Goal: Book appointment/travel/reservation

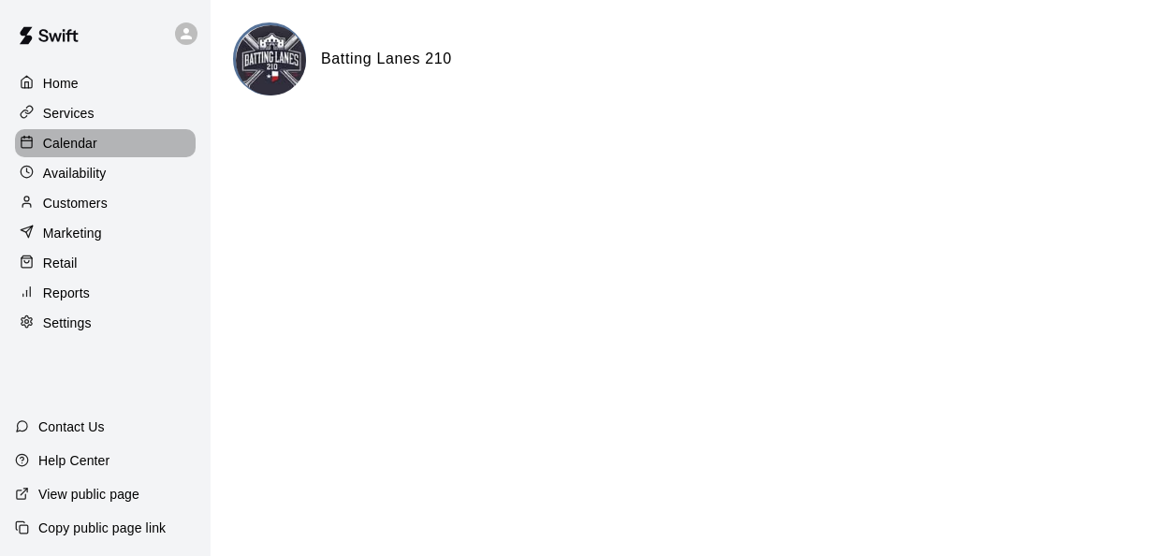
click at [79, 144] on p "Calendar" at bounding box center [70, 143] width 54 height 19
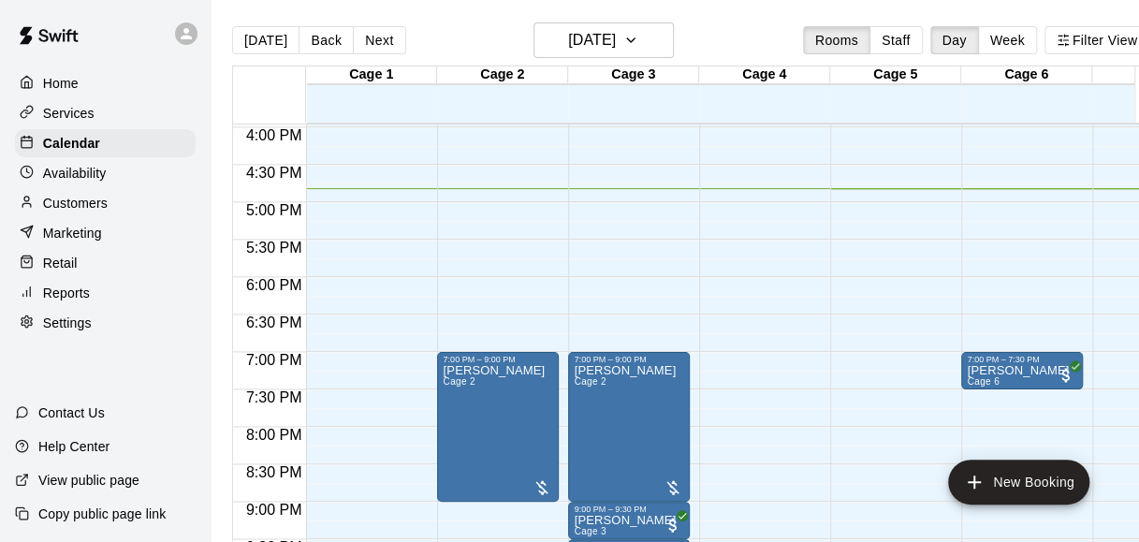
scroll to position [1358, 0]
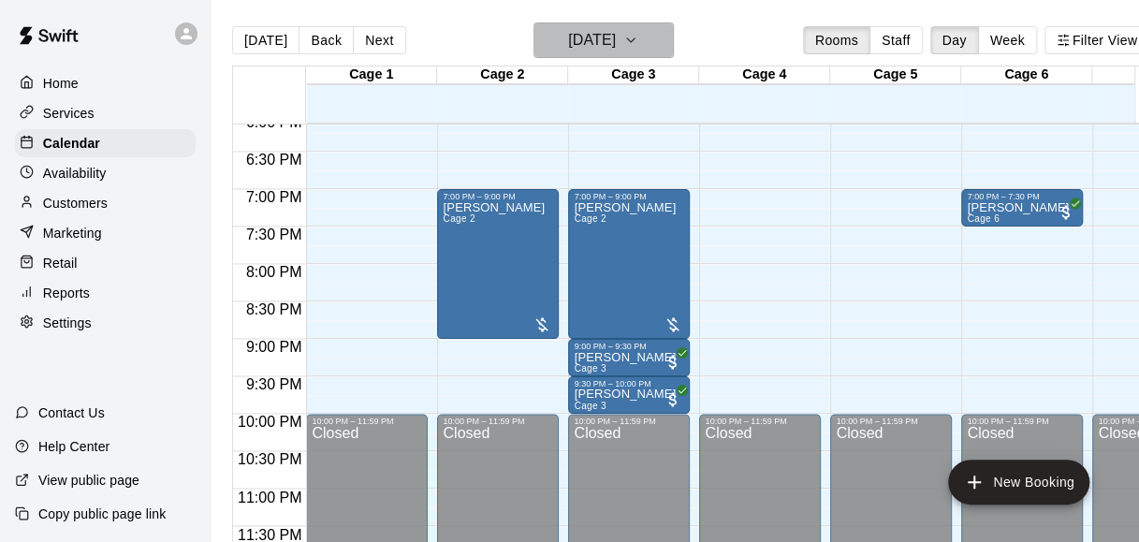
click at [574, 54] on button "[DATE]" at bounding box center [604, 40] width 140 height 36
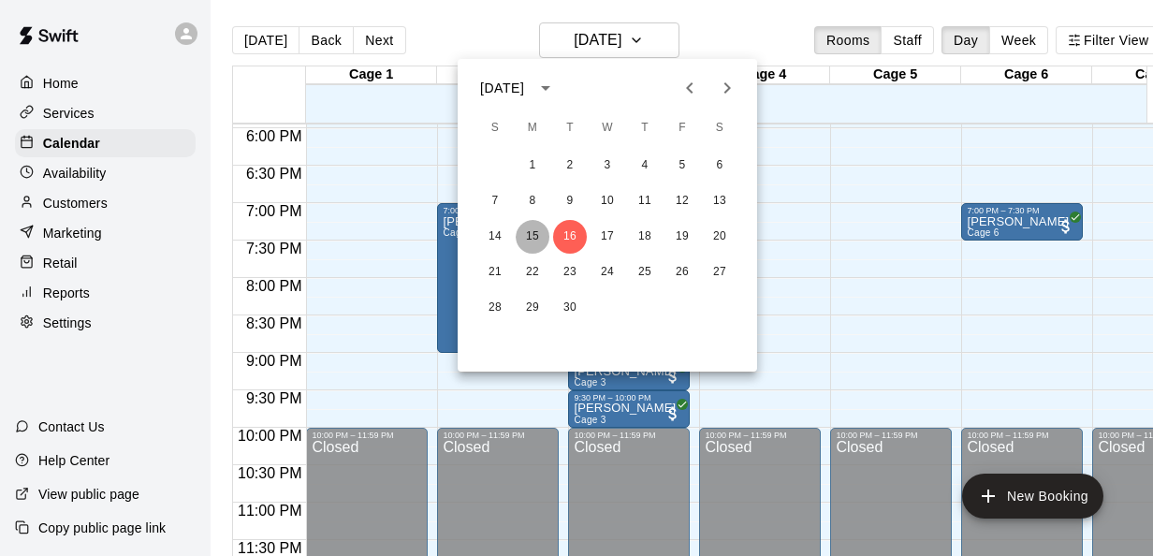
click at [532, 233] on button "15" at bounding box center [533, 237] width 34 height 34
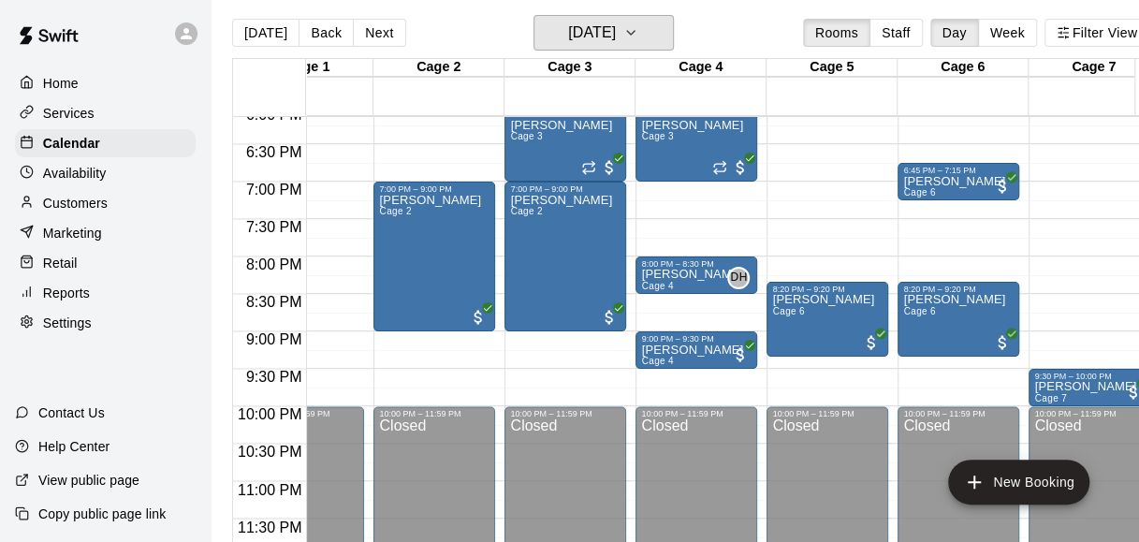
scroll to position [0, 60]
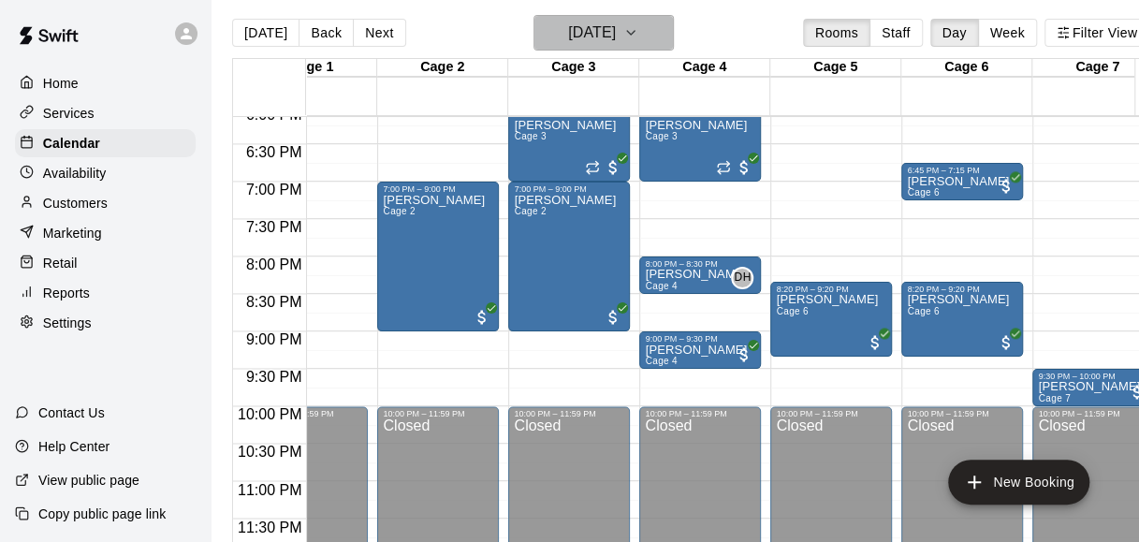
click at [673, 32] on button "[DATE]" at bounding box center [604, 33] width 140 height 36
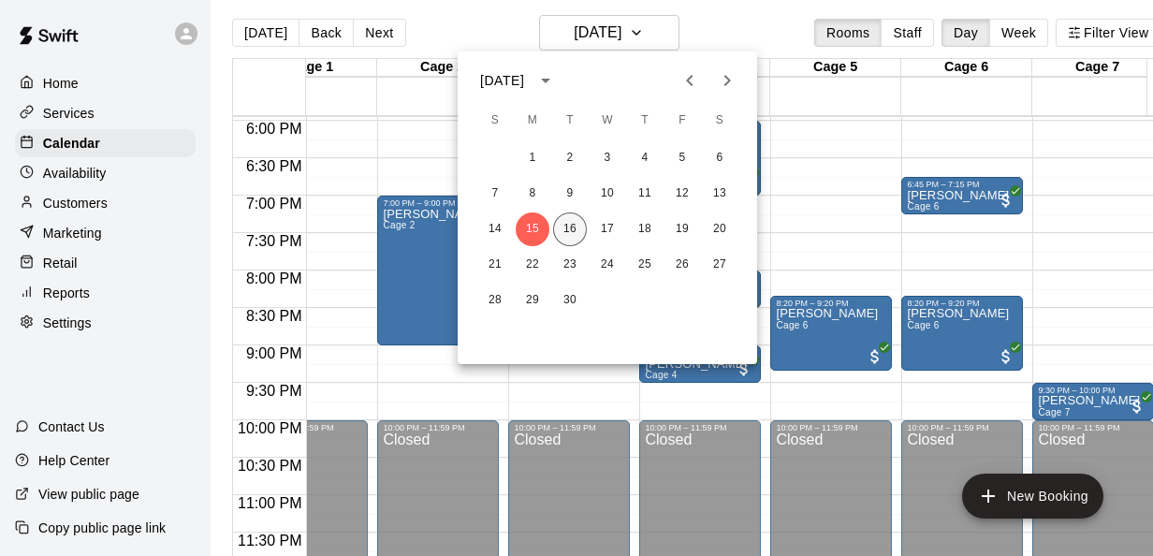
click at [573, 230] on button "16" at bounding box center [570, 230] width 34 height 34
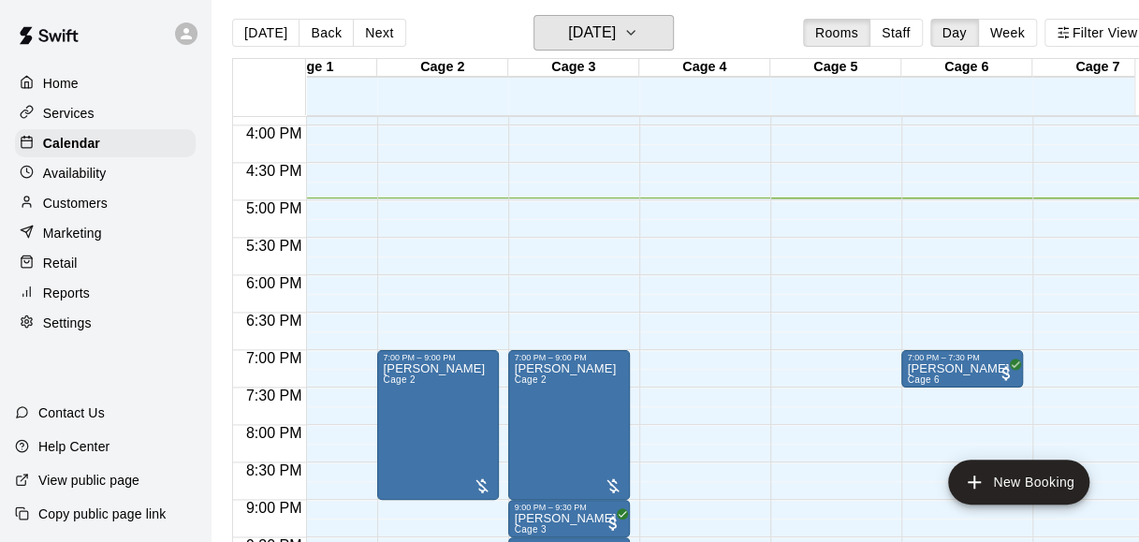
scroll to position [1181, 60]
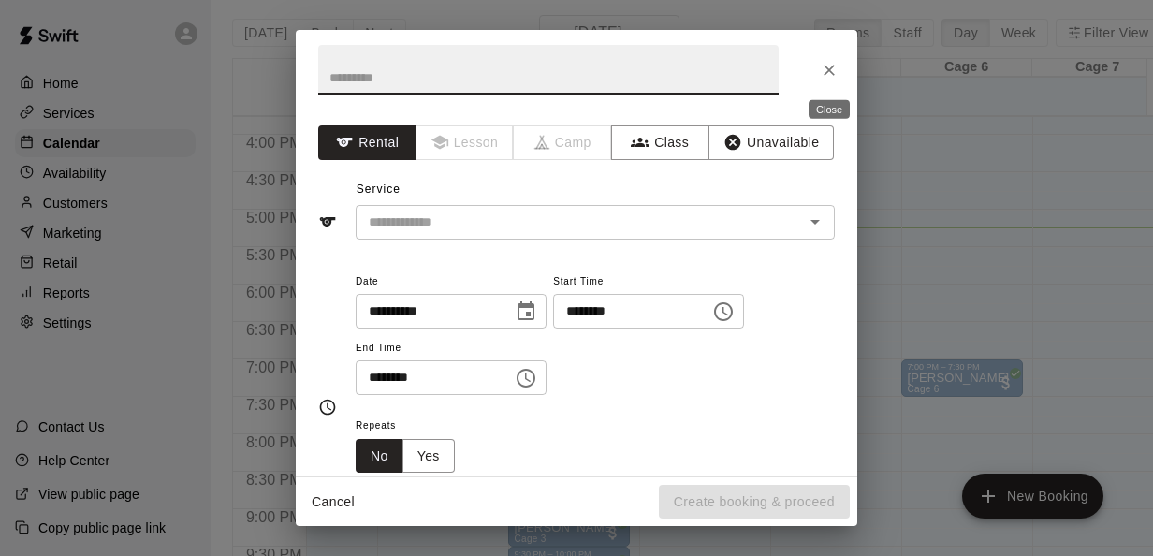
click at [820, 71] on icon "Close" at bounding box center [829, 70] width 19 height 19
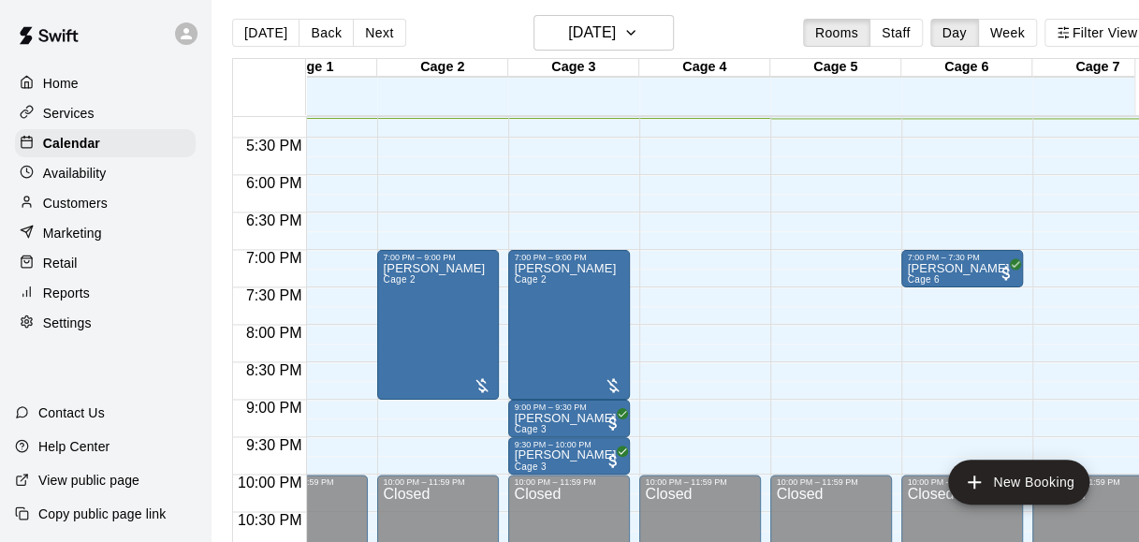
scroll to position [1296, 60]
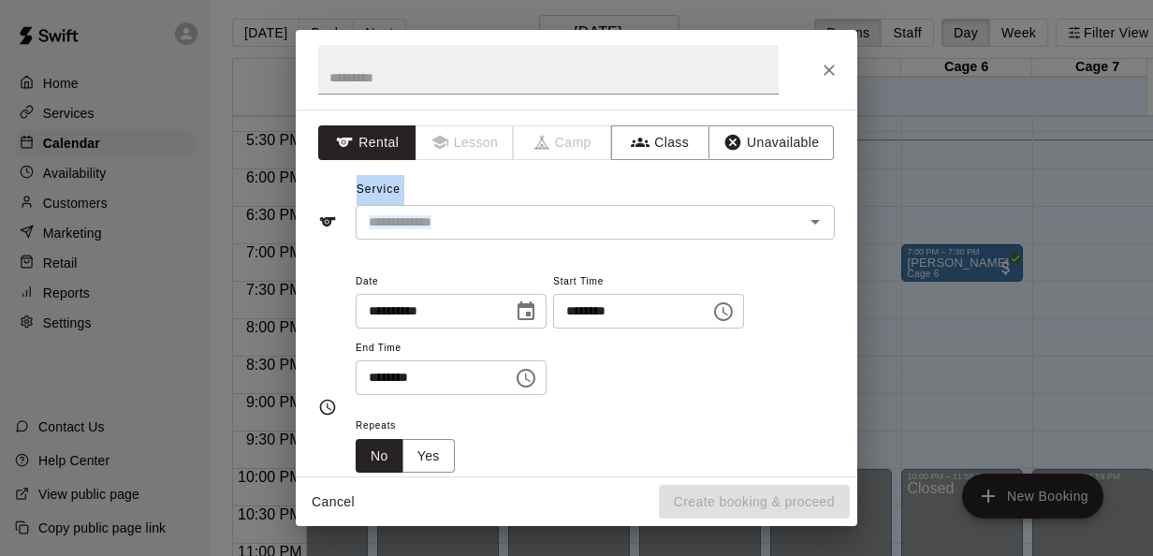
drag, startPoint x: 738, startPoint y: 256, endPoint x: 809, endPoint y: 83, distance: 186.4
click at [809, 83] on div "**********" at bounding box center [577, 278] width 562 height 496
drag, startPoint x: 809, startPoint y: 83, endPoint x: 929, endPoint y: 178, distance: 152.7
click at [929, 178] on div "**********" at bounding box center [576, 278] width 1153 height 556
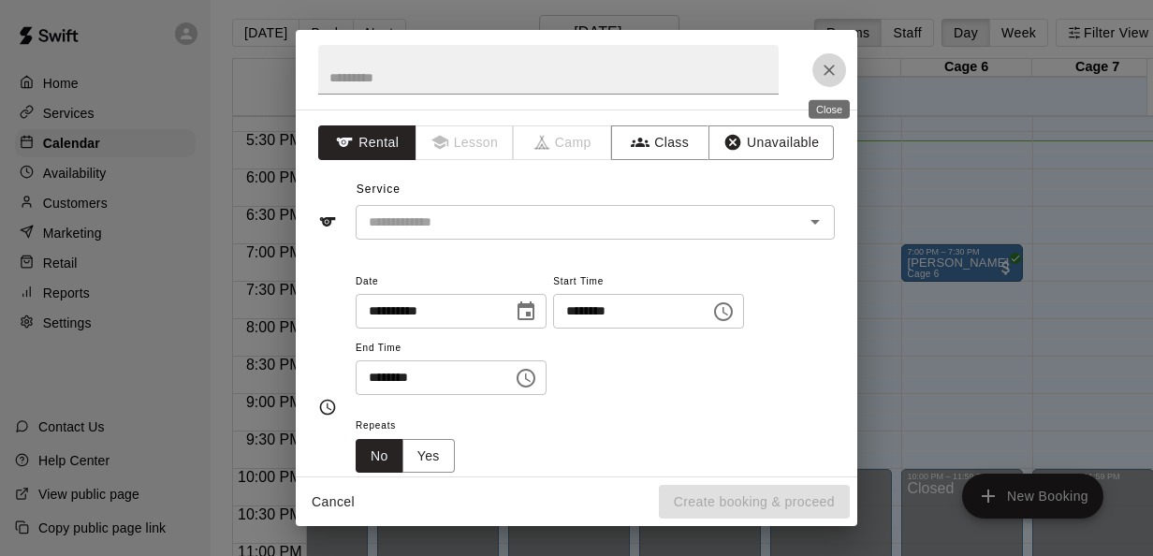
click at [822, 62] on icon "Close" at bounding box center [829, 70] width 19 height 19
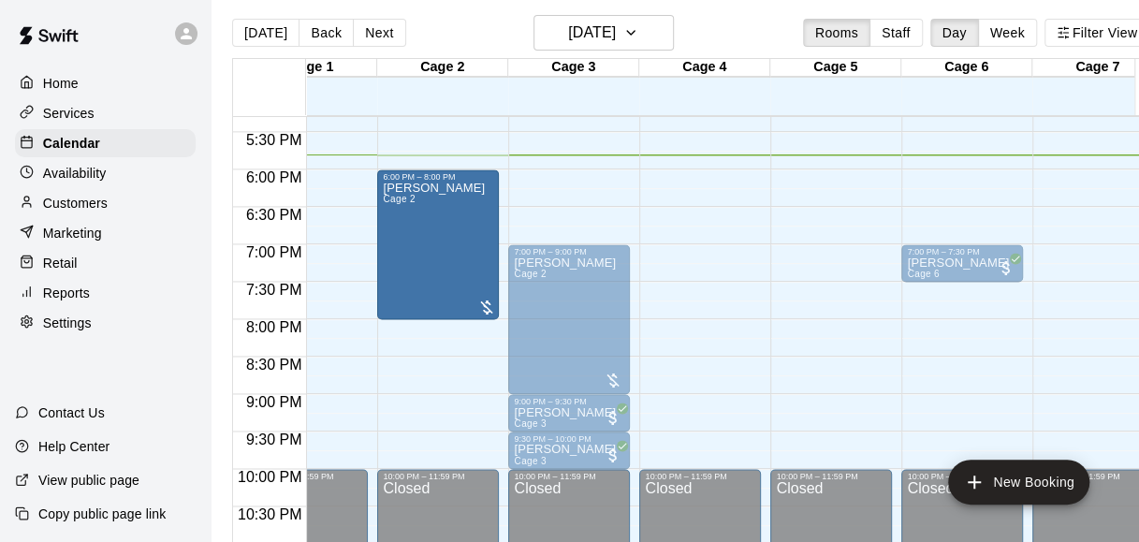
drag, startPoint x: 413, startPoint y: 283, endPoint x: 404, endPoint y: 208, distance: 75.5
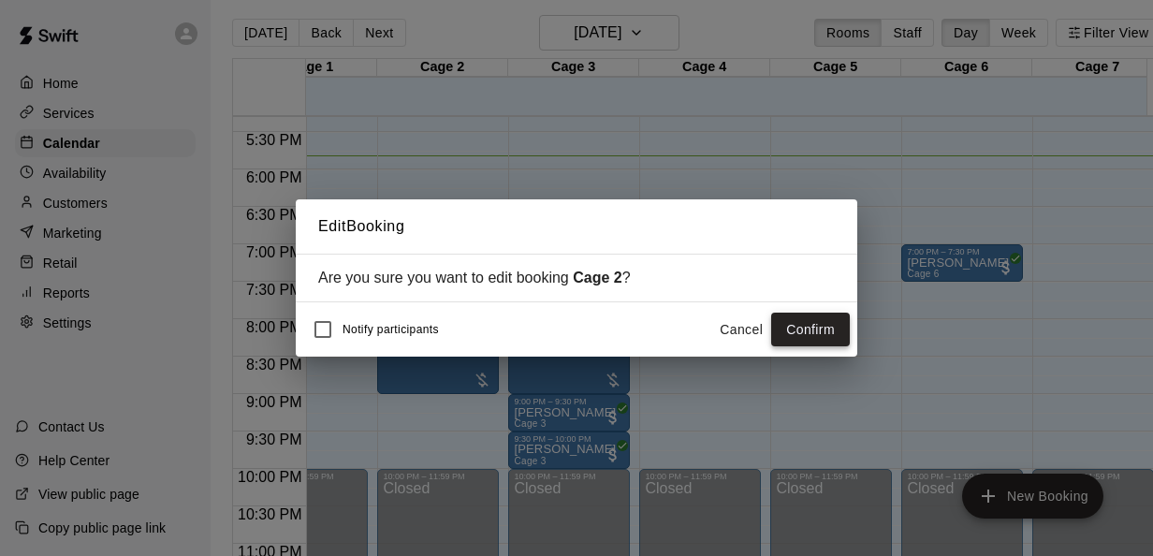
click at [820, 330] on button "Confirm" at bounding box center [810, 330] width 79 height 35
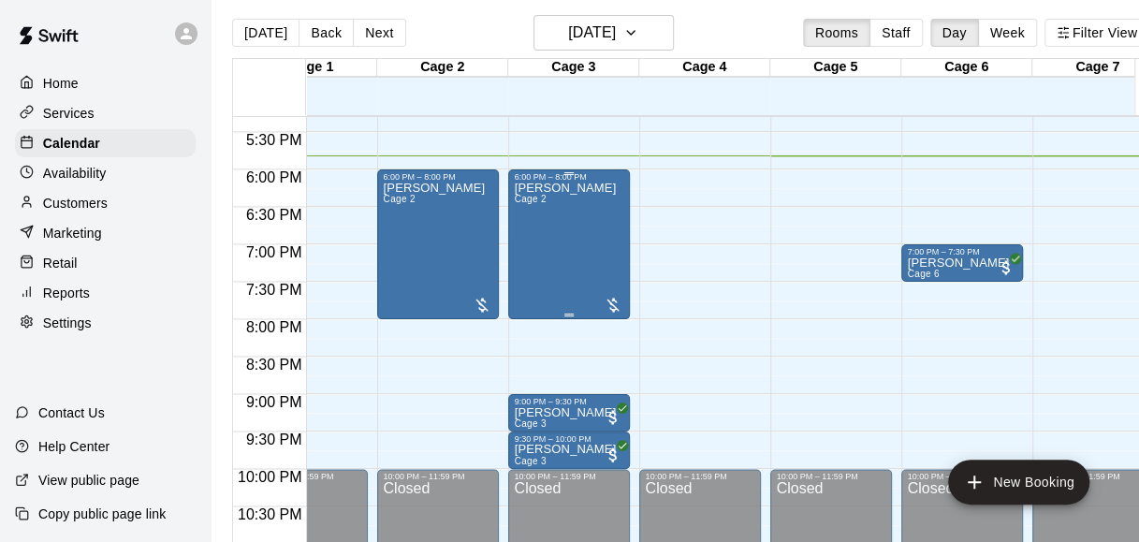
click at [614, 301] on div at bounding box center [613, 305] width 19 height 19
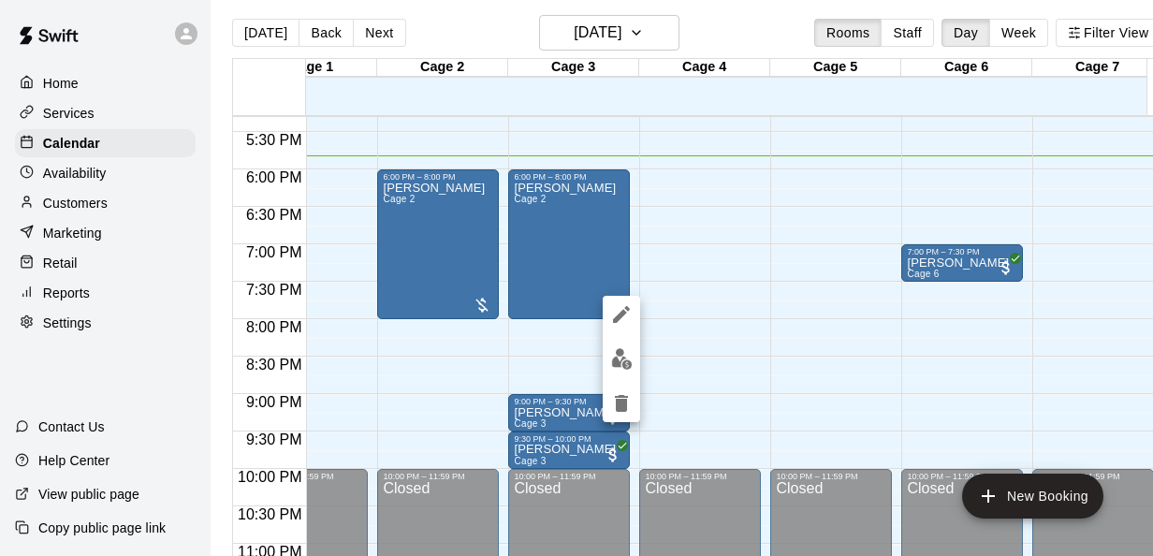
click at [605, 229] on div at bounding box center [576, 278] width 1153 height 556
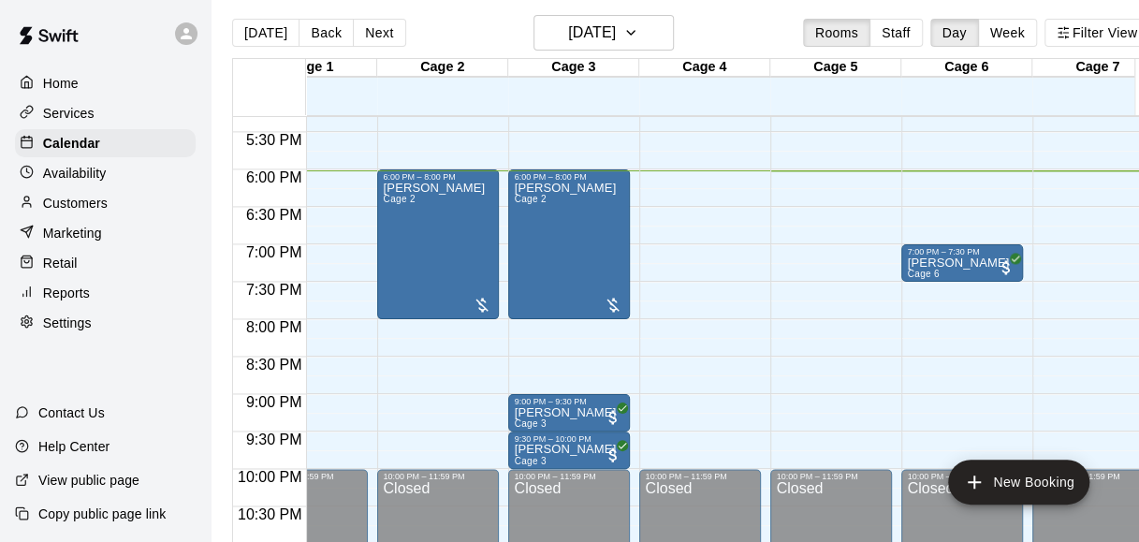
click at [631, 214] on div at bounding box center [574, 216] width 130 height 19
click at [45, 268] on p "Retail" at bounding box center [60, 263] width 35 height 19
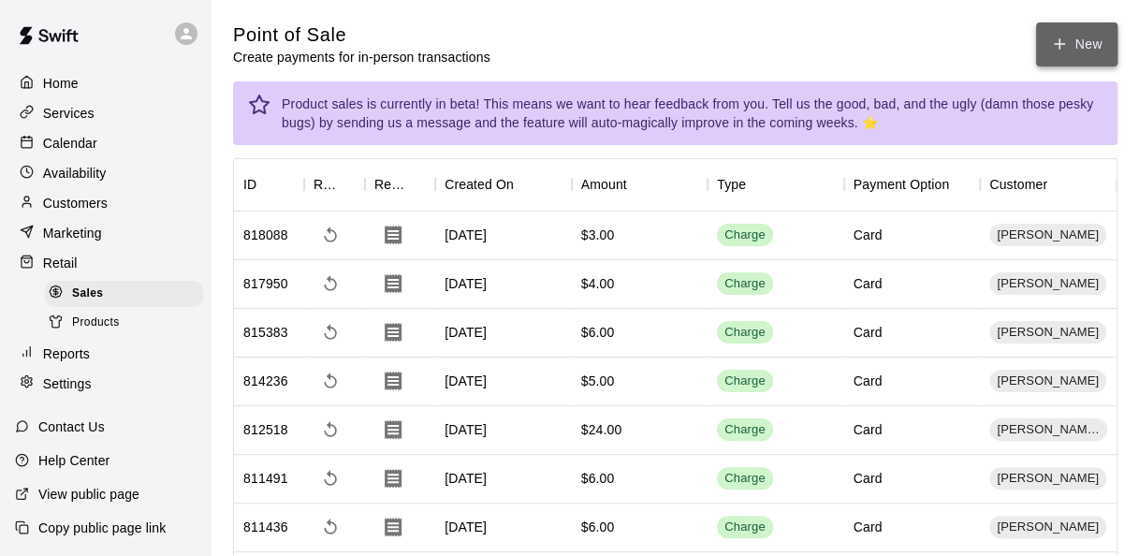
click at [1077, 37] on button "New" at bounding box center [1076, 44] width 81 height 44
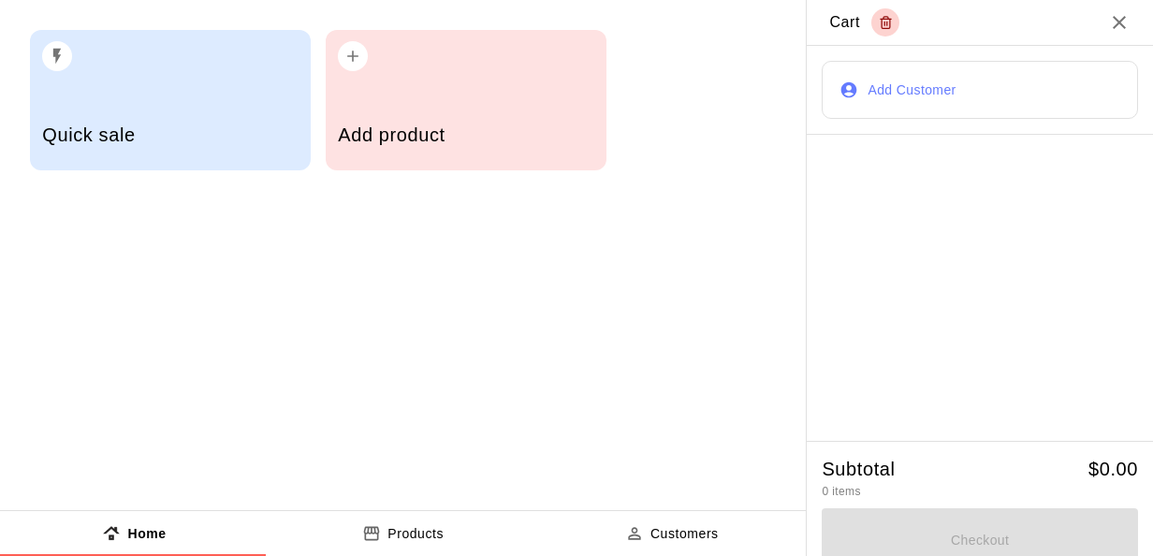
click at [484, 75] on div "Add product" at bounding box center [466, 100] width 281 height 140
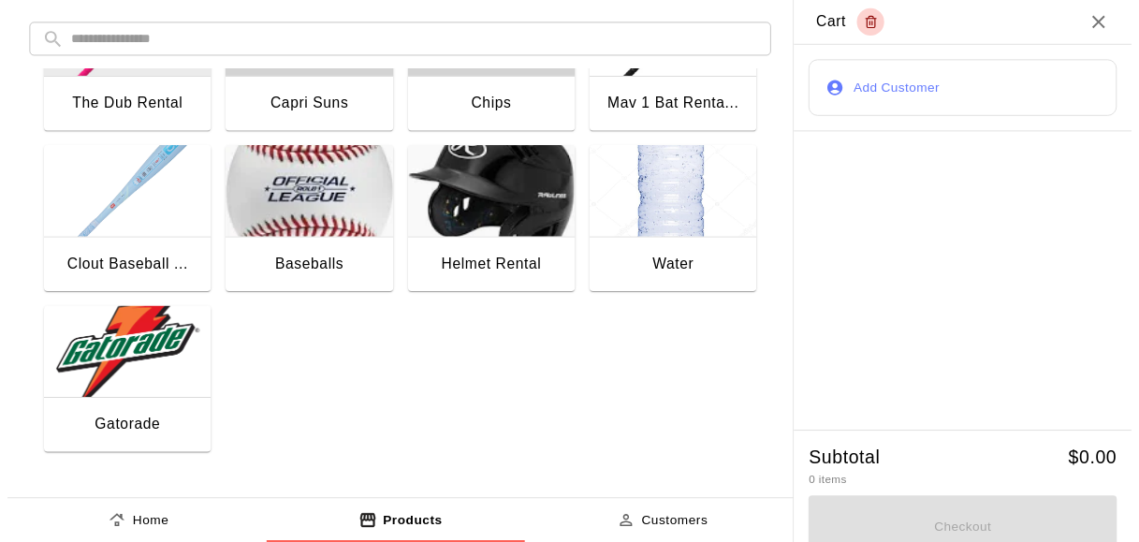
scroll to position [18, 0]
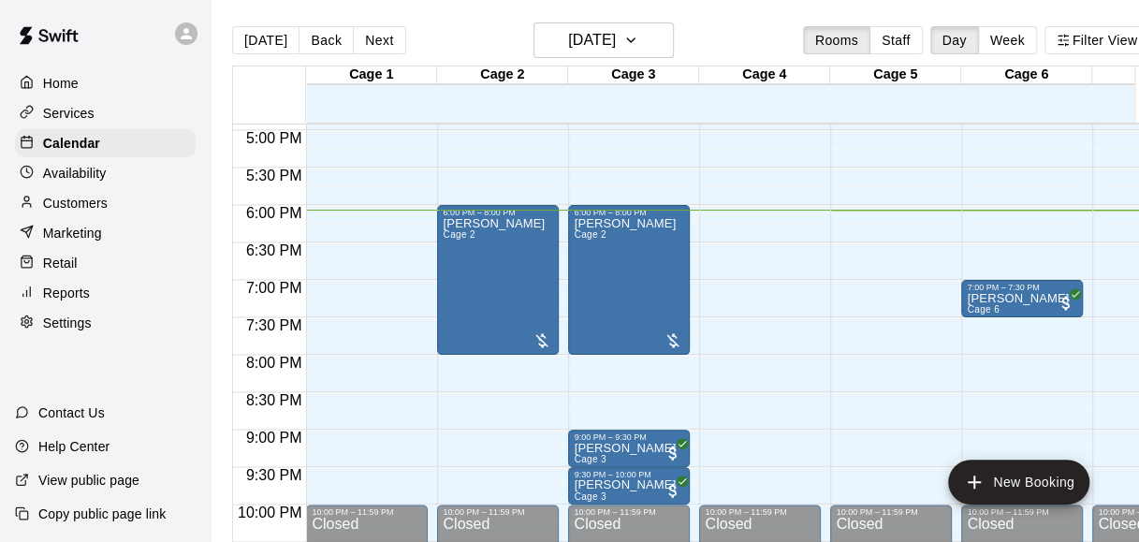
scroll to position [1267, 0]
